Goal: Navigation & Orientation: Find specific page/section

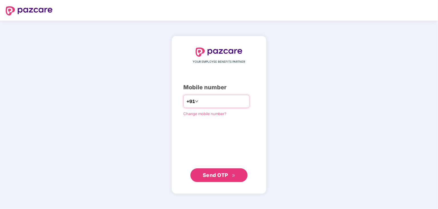
click at [245, 103] on input "number" at bounding box center [223, 101] width 47 height 9
type input "**********"
click at [211, 175] on span "Send OTP" at bounding box center [215, 175] width 25 height 6
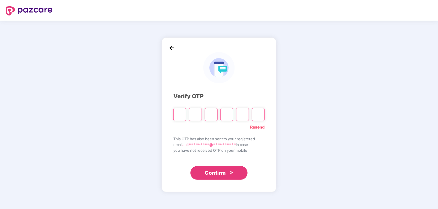
type input "*"
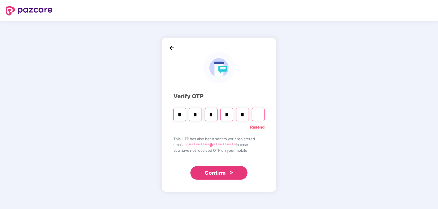
type input "*"
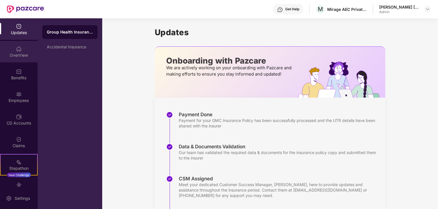
click at [17, 57] on div "OverView" at bounding box center [19, 55] width 38 height 6
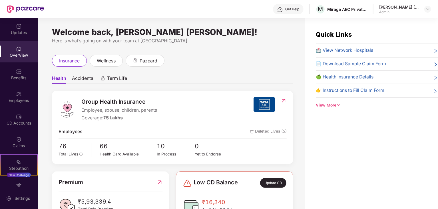
scroll to position [23, 0]
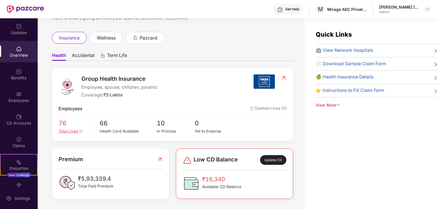
click at [70, 132] on span "Total Lives" at bounding box center [69, 131] width 20 height 5
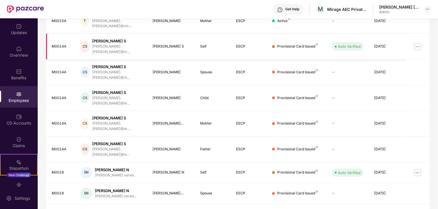
scroll to position [142, 0]
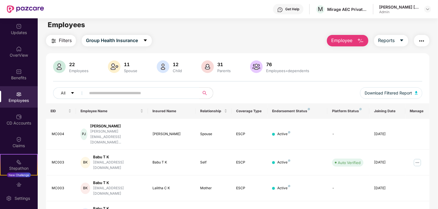
scroll to position [0, 0]
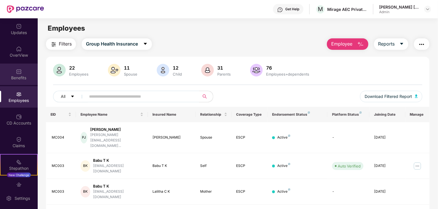
click at [17, 77] on div "Benefits" at bounding box center [19, 78] width 38 height 6
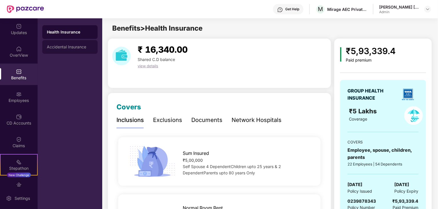
click at [67, 45] on div "Accidental Insurance" at bounding box center [70, 47] width 46 height 5
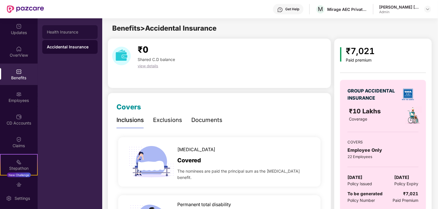
click at [64, 33] on div "Health Insurance" at bounding box center [70, 32] width 46 height 5
